Goal: Task Accomplishment & Management: Use online tool/utility

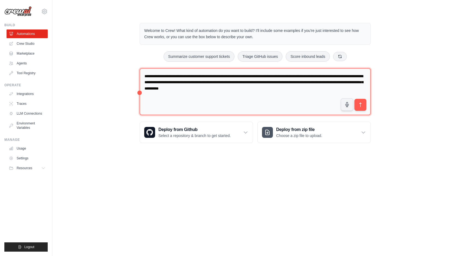
click at [306, 88] on textarea "**********" at bounding box center [255, 91] width 231 height 47
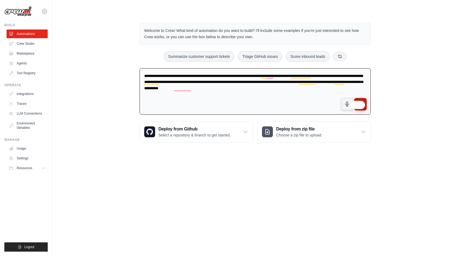
click at [365, 101] on button "submit" at bounding box center [360, 104] width 13 height 13
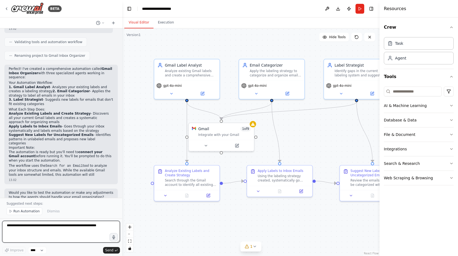
scroll to position [337, 0]
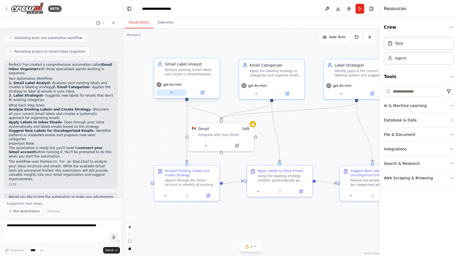
click at [173, 94] on icon at bounding box center [171, 92] width 4 height 4
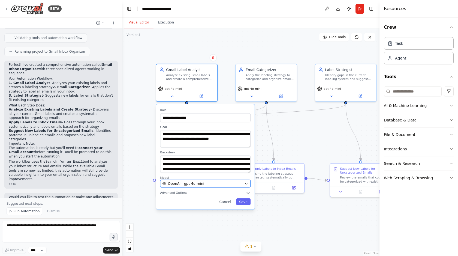
click at [248, 183] on button "OpenAI - gpt-4o-mini" at bounding box center [205, 183] width 91 height 7
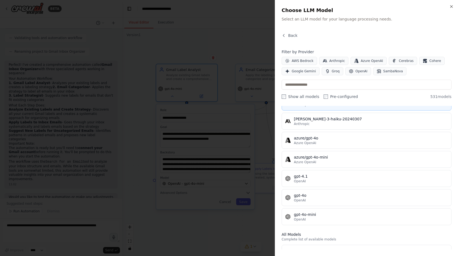
scroll to position [0, 0]
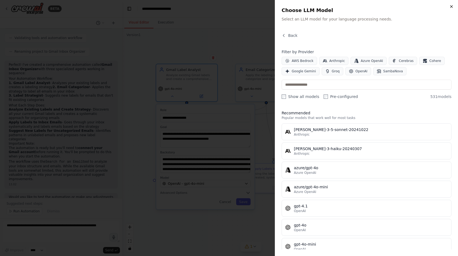
click at [450, 7] on icon "button" at bounding box center [451, 6] width 4 height 4
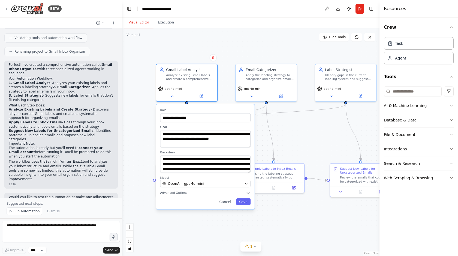
click at [299, 134] on div "**********" at bounding box center [250, 141] width 257 height 227
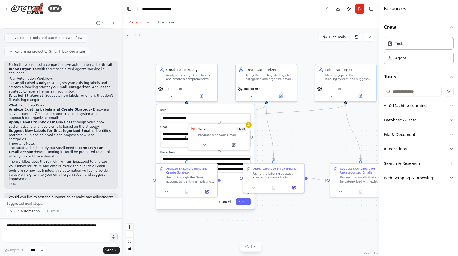
click at [226, 203] on button "Cancel" at bounding box center [225, 201] width 18 height 7
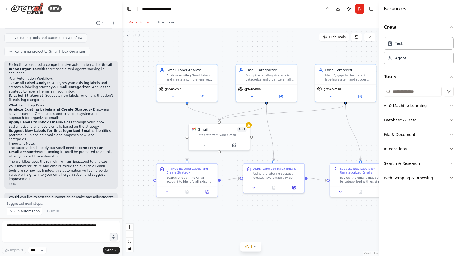
click at [444, 120] on button "Database & Data" at bounding box center [419, 120] width 70 height 14
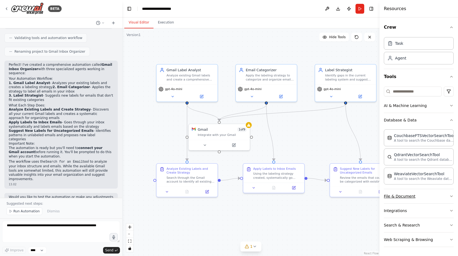
click at [435, 195] on button "File & Document" at bounding box center [419, 196] width 70 height 14
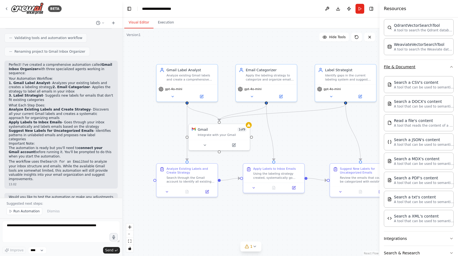
scroll to position [157, 0]
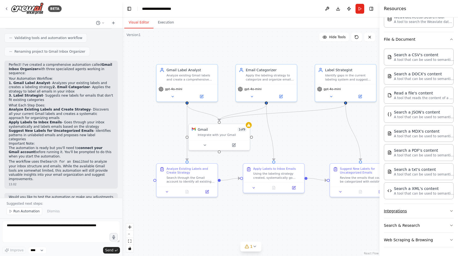
click at [430, 209] on button "Integrations" at bounding box center [419, 211] width 70 height 14
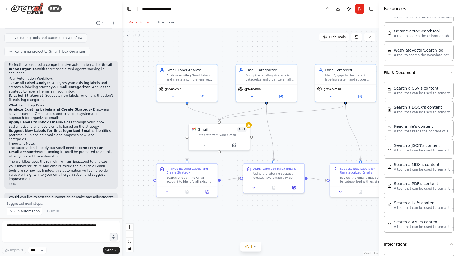
scroll to position [0, 0]
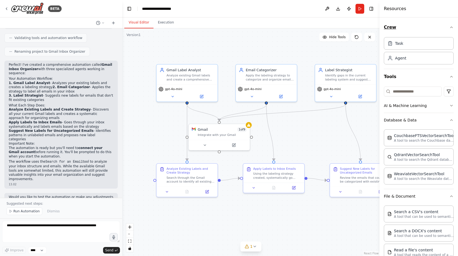
click at [451, 26] on icon "button" at bounding box center [451, 27] width 4 height 4
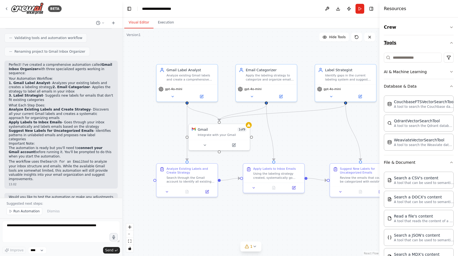
click at [452, 44] on icon "button" at bounding box center [451, 43] width 4 height 4
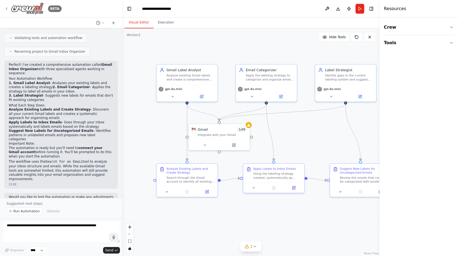
click at [32, 8] on img at bounding box center [27, 8] width 33 height 12
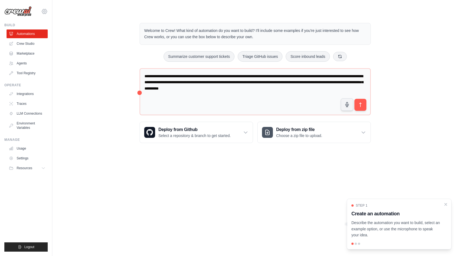
click at [45, 11] on icon at bounding box center [45, 12] width 2 height 2
click at [35, 39] on link "Settings" at bounding box center [44, 37] width 48 height 10
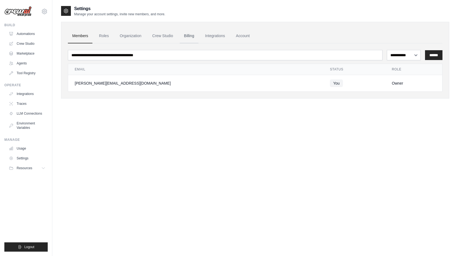
click at [195, 37] on link "Billing" at bounding box center [189, 36] width 19 height 15
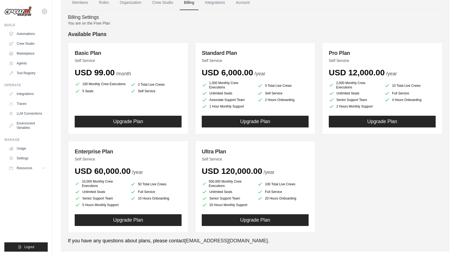
scroll to position [43, 0]
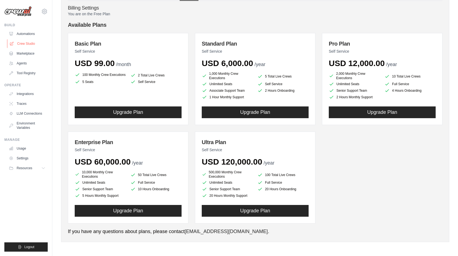
click at [30, 44] on link "Crew Studio" at bounding box center [27, 43] width 41 height 9
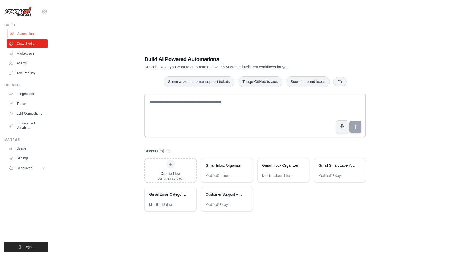
click at [26, 35] on link "Automations" at bounding box center [27, 33] width 41 height 9
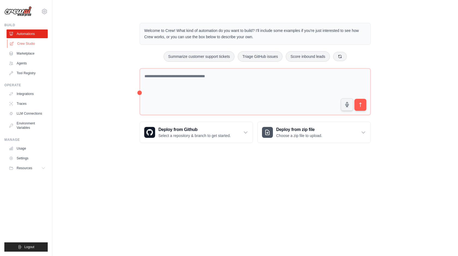
click at [28, 46] on link "Crew Studio" at bounding box center [27, 43] width 41 height 9
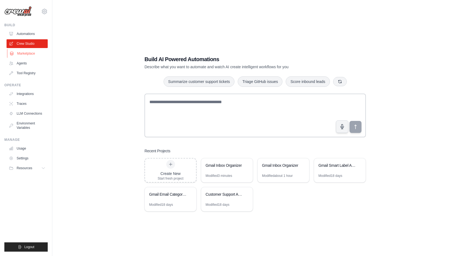
click at [28, 56] on link "Marketplace" at bounding box center [27, 53] width 41 height 9
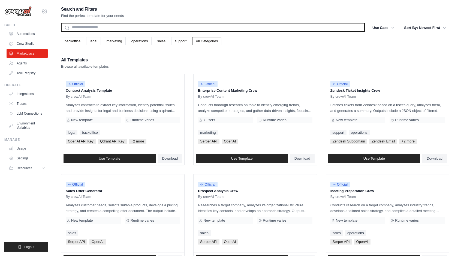
click at [150, 26] on input "text" at bounding box center [213, 27] width 304 height 9
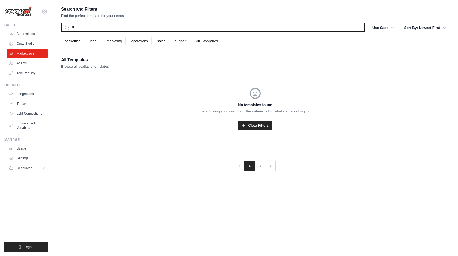
type input "*"
type input "****"
click at [61, 31] on button "Search" at bounding box center [61, 31] width 0 height 0
click at [99, 29] on input "****" at bounding box center [213, 27] width 304 height 9
type input "*"
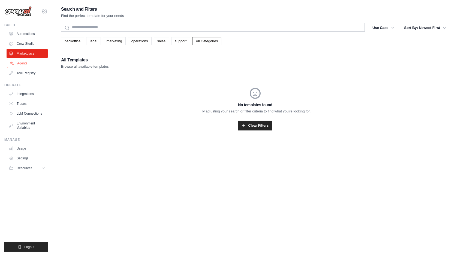
click at [24, 65] on link "Agents" at bounding box center [27, 63] width 41 height 9
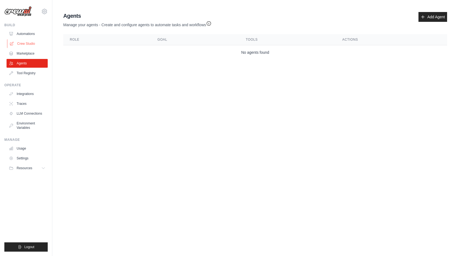
click at [23, 44] on link "Crew Studio" at bounding box center [27, 43] width 41 height 9
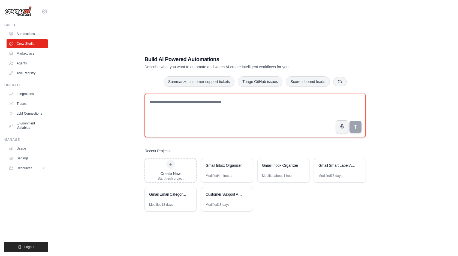
click at [173, 103] on textarea at bounding box center [254, 116] width 221 height 44
type textarea "**********"
drag, startPoint x: 209, startPoint y: 101, endPoint x: 125, endPoint y: 101, distance: 84.8
click at [125, 101] on div "**********" at bounding box center [255, 133] width 388 height 256
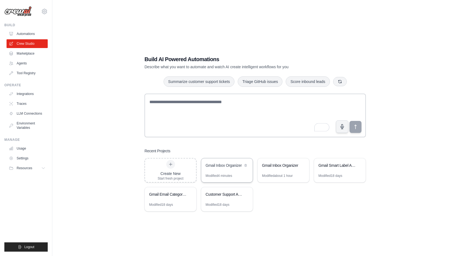
click at [227, 171] on div "Gmail Inbox Organizer" at bounding box center [227, 165] width 52 height 15
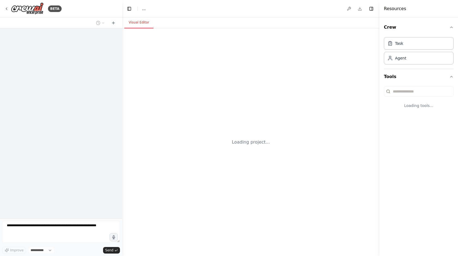
select select "****"
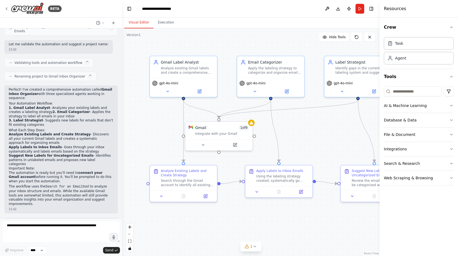
scroll to position [317, 0]
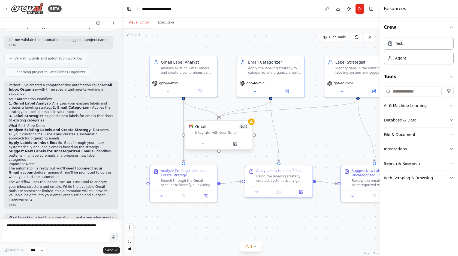
click at [236, 132] on div "Integrate with your Gmail" at bounding box center [222, 132] width 54 height 4
click at [235, 143] on icon at bounding box center [235, 143] width 2 height 2
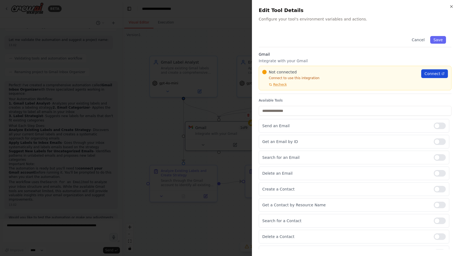
click at [435, 74] on span "Connect" at bounding box center [432, 73] width 16 height 5
